Goal: Task Accomplishment & Management: Use online tool/utility

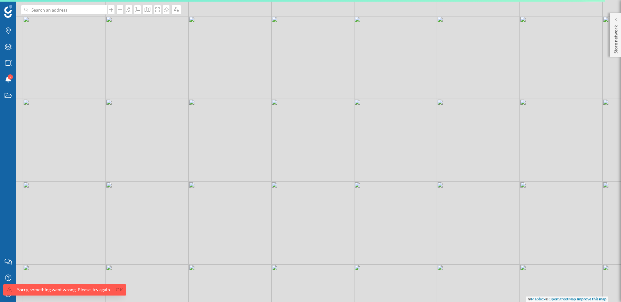
drag, startPoint x: 117, startPoint y: 289, endPoint x: 88, endPoint y: 290, distance: 28.8
click at [116, 289] on link "Ok" at bounding box center [119, 289] width 10 height 7
click at [8, 296] on icon "My Profile" at bounding box center [8, 294] width 8 height 6
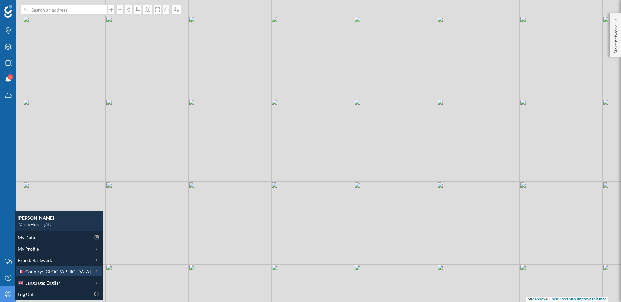
click at [42, 271] on span "Country: France" at bounding box center [57, 271] width 65 height 7
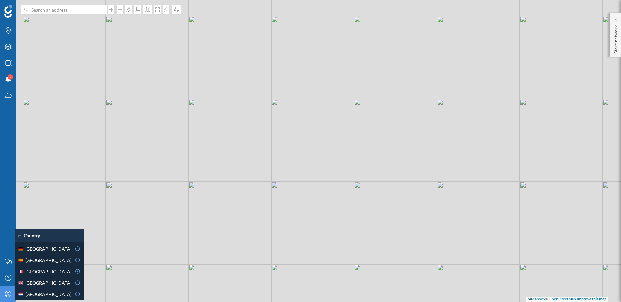
drag, startPoint x: 58, startPoint y: 247, endPoint x: 73, endPoint y: 244, distance: 16.1
click at [58, 247] on div "Germany" at bounding box center [45, 249] width 54 height 7
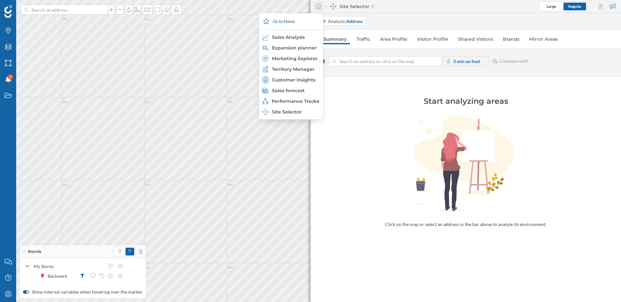
click at [317, 6] on icon at bounding box center [319, 6] width 6 height 5
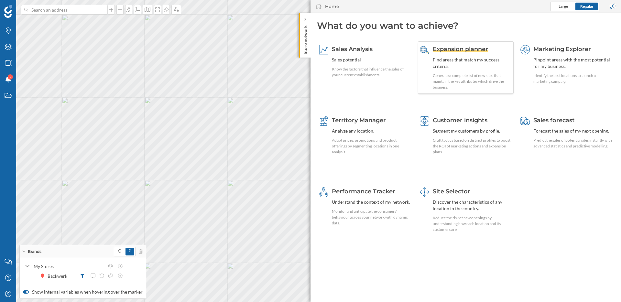
click at [468, 50] on span "Expansion planner" at bounding box center [460, 49] width 55 height 7
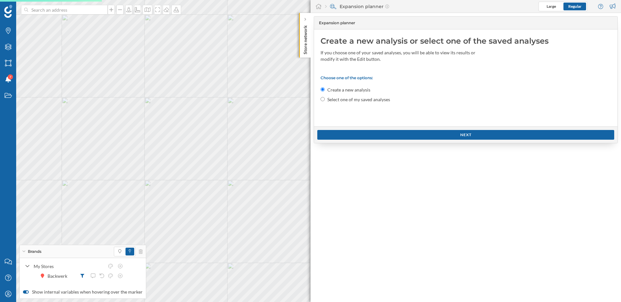
click at [338, 101] on label "Select one of my saved analyses" at bounding box center [359, 99] width 63 height 6
click at [325, 101] on input "Select one of my saved analyses" at bounding box center [323, 99] width 4 height 4
radio input "true"
radio input "false"
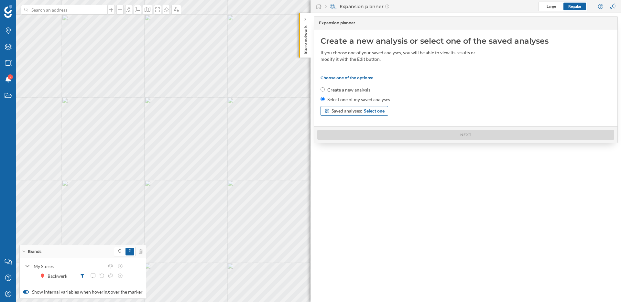
click at [374, 111] on span "Select one" at bounding box center [374, 111] width 21 height 6
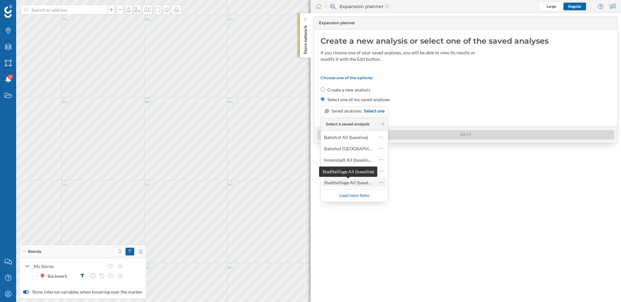
click at [357, 182] on div "Stadtteillage All (baseline)" at bounding box center [350, 183] width 52 height 6
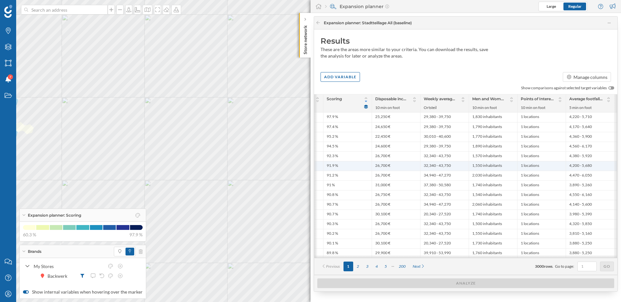
scroll to position [0, 165]
click at [318, 20] on div at bounding box center [318, 23] width 5 height 6
click at [318, 24] on icon at bounding box center [318, 23] width 5 height 4
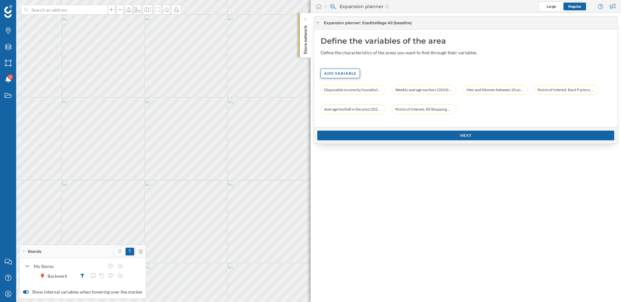
click at [346, 72] on div "Add variable" at bounding box center [340, 74] width 39 height 10
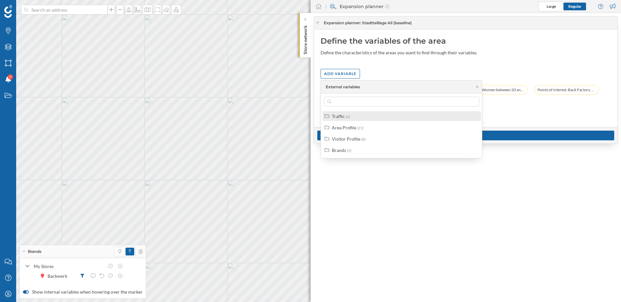
click at [342, 117] on div "Traffic" at bounding box center [338, 117] width 13 height 6
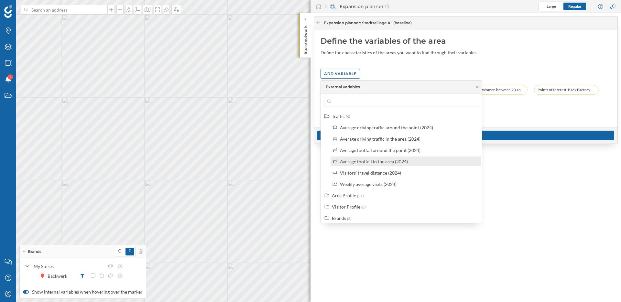
click at [361, 164] on div "Average footfall in the area (2024)" at bounding box center [374, 162] width 68 height 6
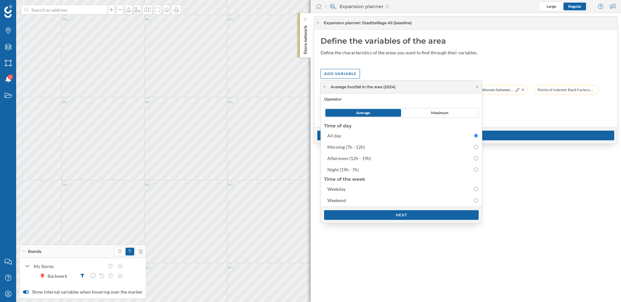
click at [477, 86] on icon at bounding box center [477, 87] width 5 height 4
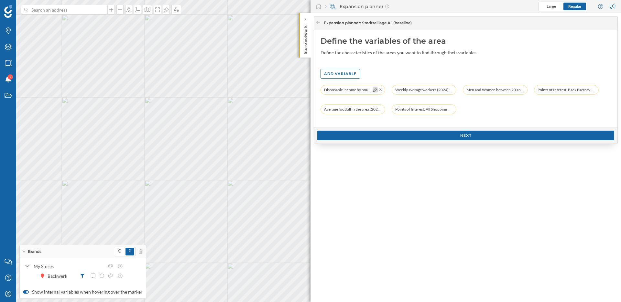
click at [374, 91] on icon at bounding box center [375, 90] width 4 height 4
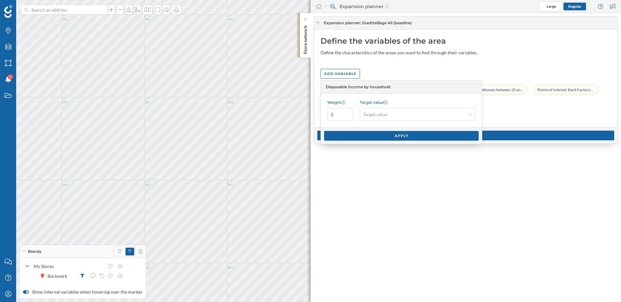
click at [454, 160] on div "Expansion planner : Stadtteillage All (baseline) Define the variables of the ar…" at bounding box center [466, 157] width 311 height 289
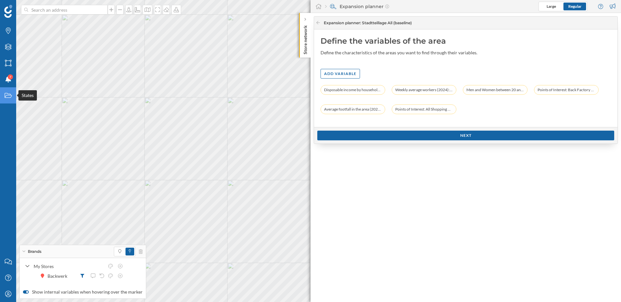
click at [4, 91] on div "States" at bounding box center [8, 95] width 16 height 16
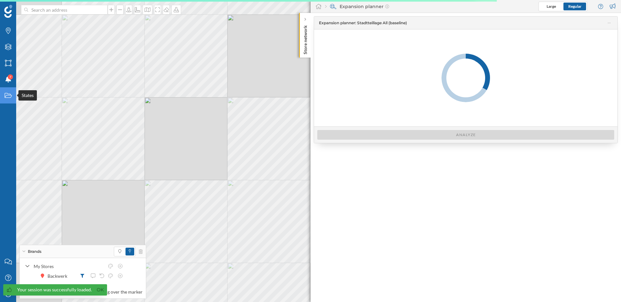
click at [10, 98] on icon at bounding box center [8, 95] width 7 height 5
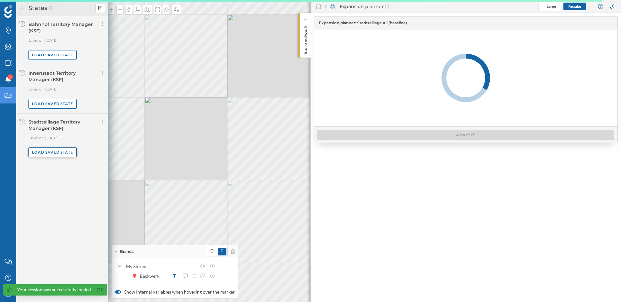
click at [52, 151] on div "Load saved state" at bounding box center [52, 153] width 48 height 10
